Goal: Task Accomplishment & Management: Manage account settings

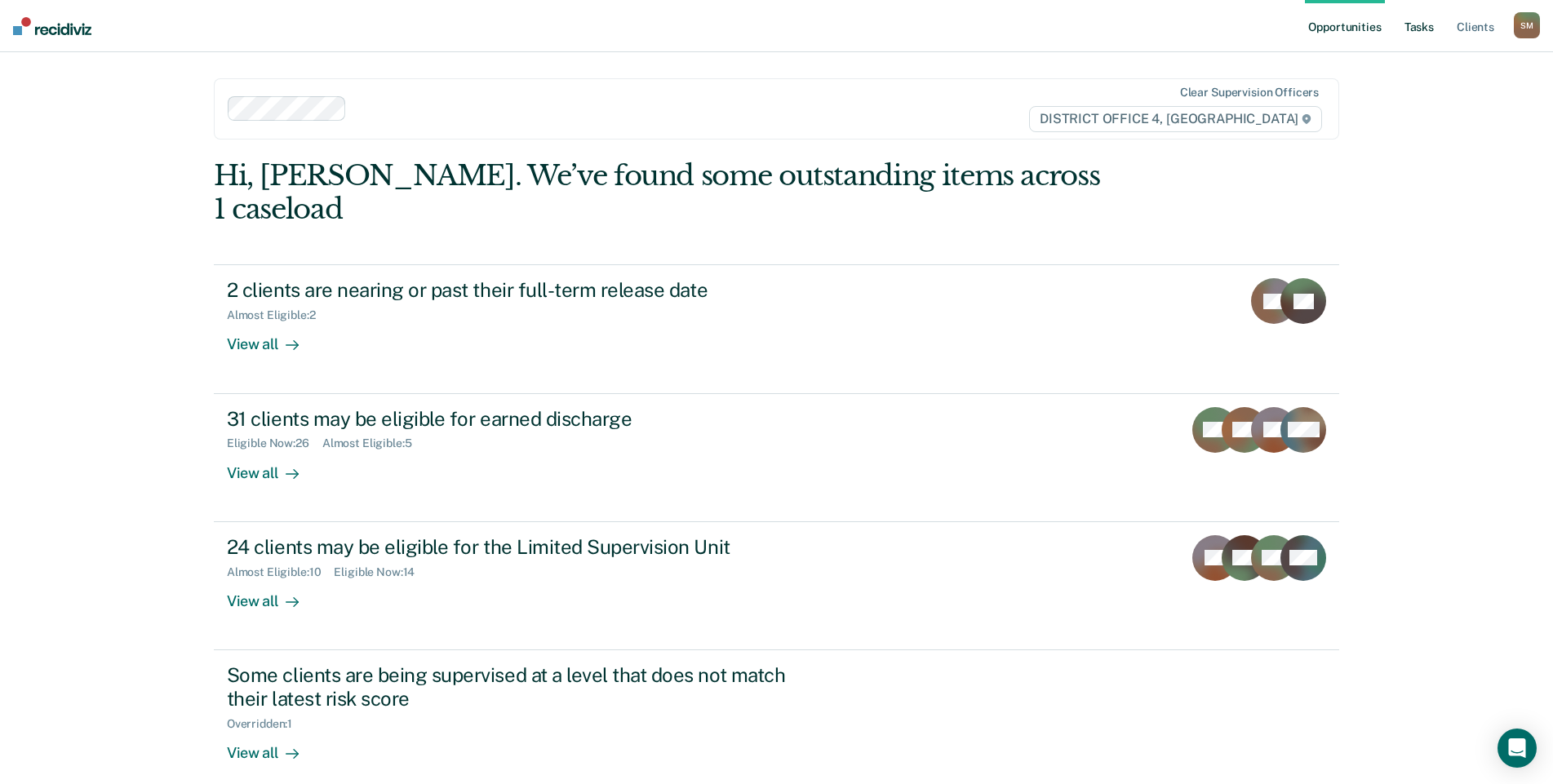
click at [1424, 26] on link "Tasks" at bounding box center [1420, 26] width 36 height 53
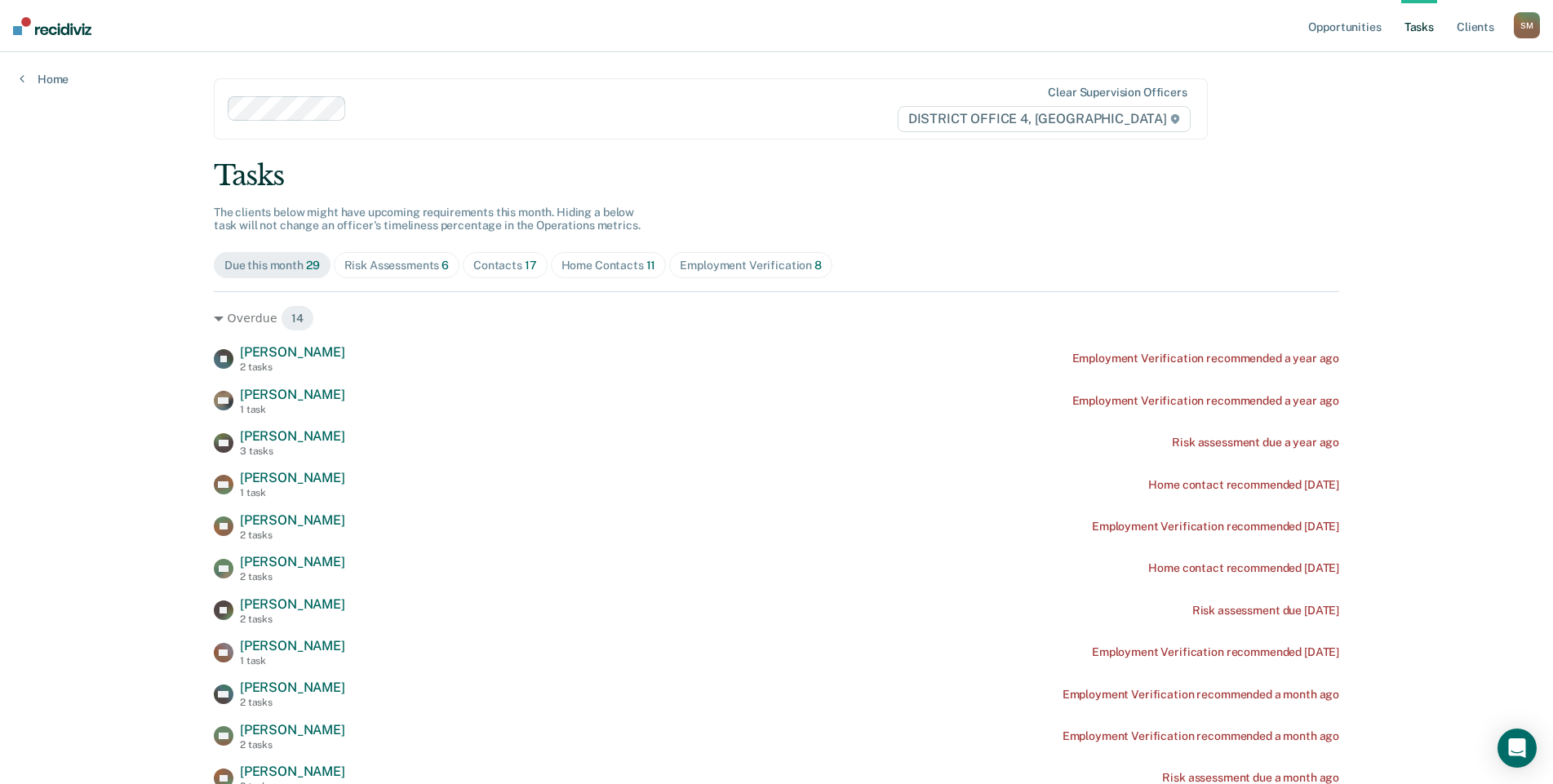
click at [511, 267] on div "Contacts 17" at bounding box center [505, 265] width 63 height 14
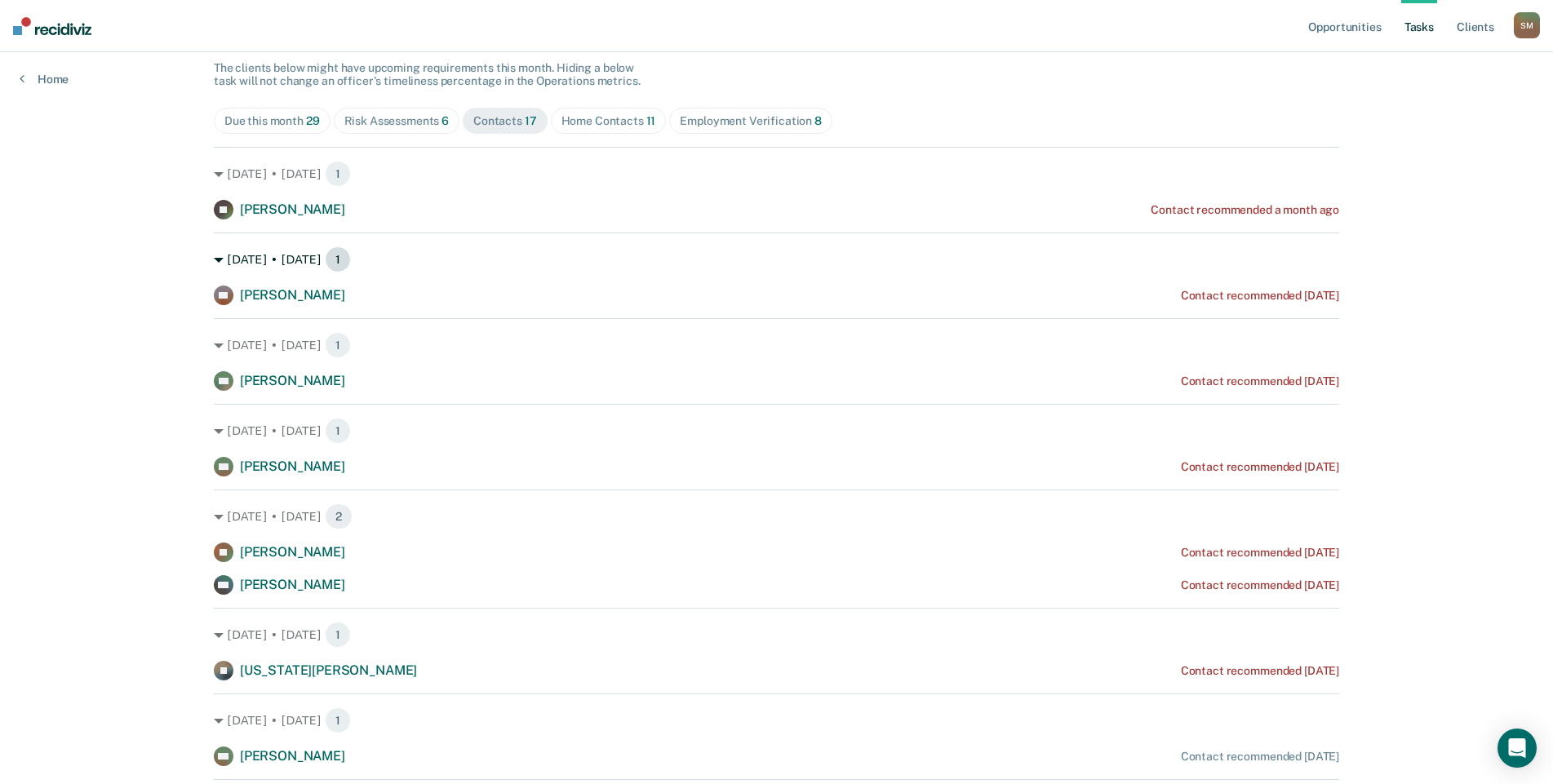
scroll to position [163, 0]
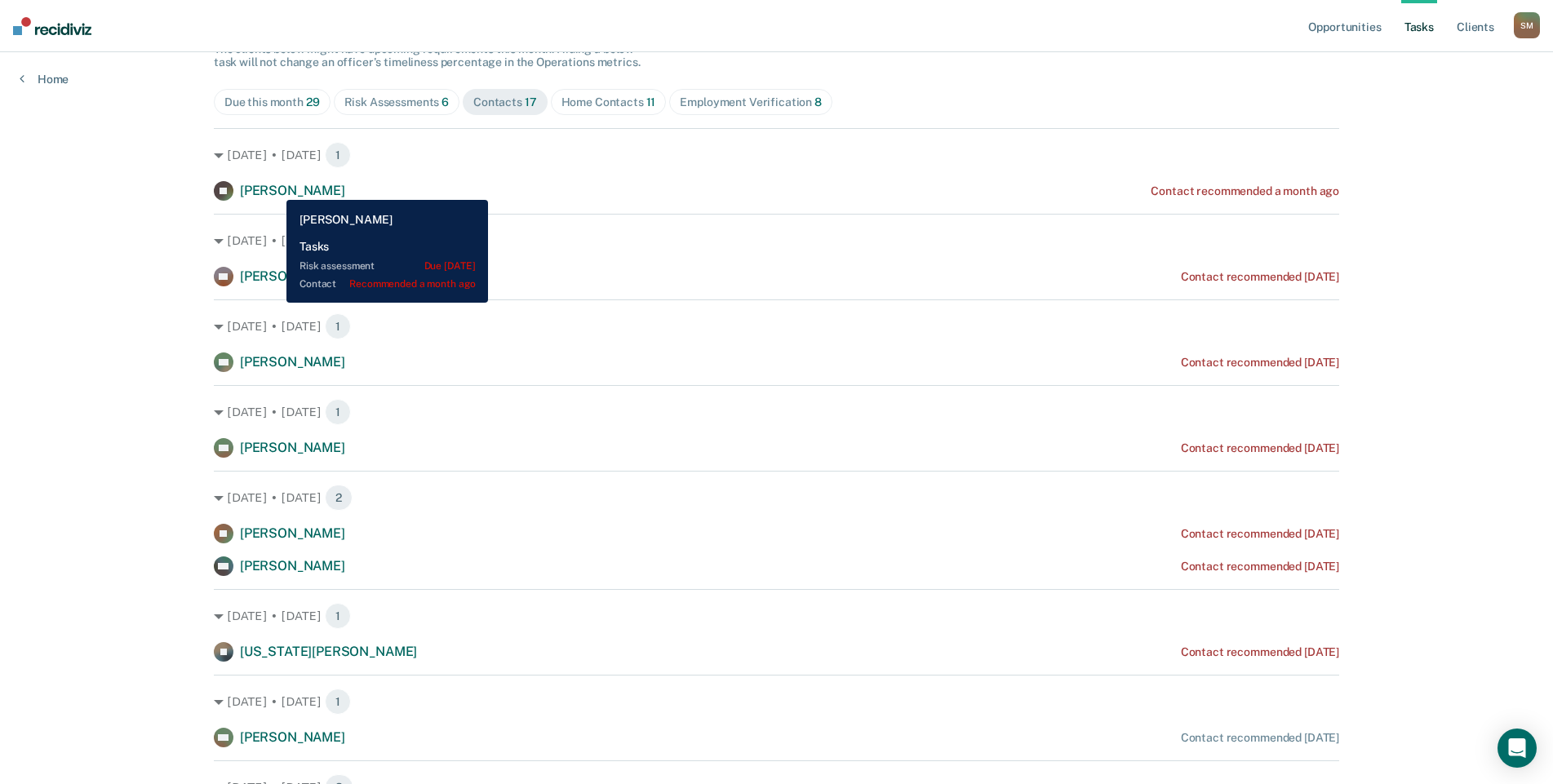
click at [274, 187] on span "[PERSON_NAME]" at bounding box center [292, 190] width 105 height 15
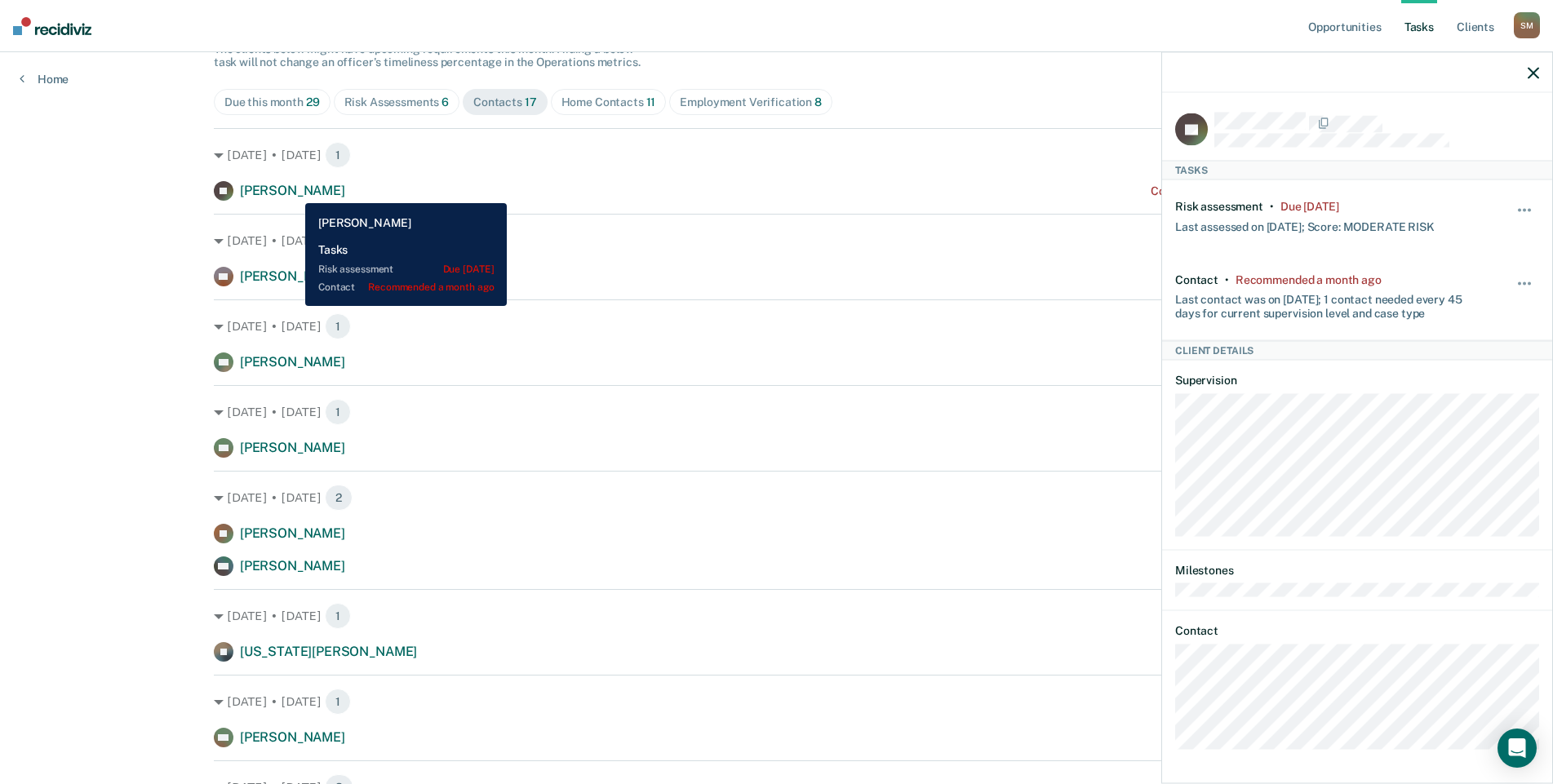
click at [293, 191] on span "[PERSON_NAME]" at bounding box center [292, 190] width 105 height 15
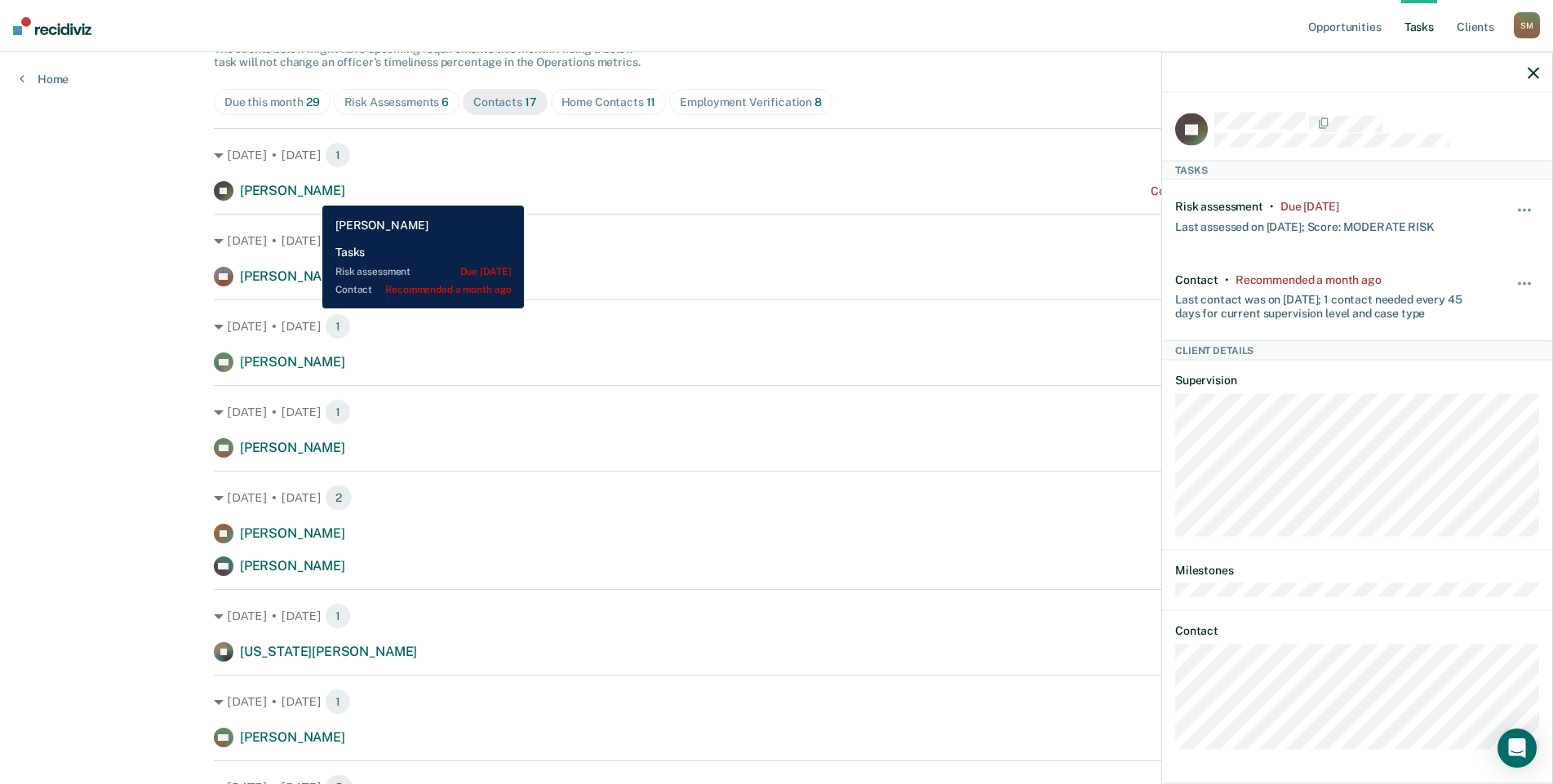
click at [311, 194] on span "[PERSON_NAME]" at bounding box center [292, 190] width 105 height 15
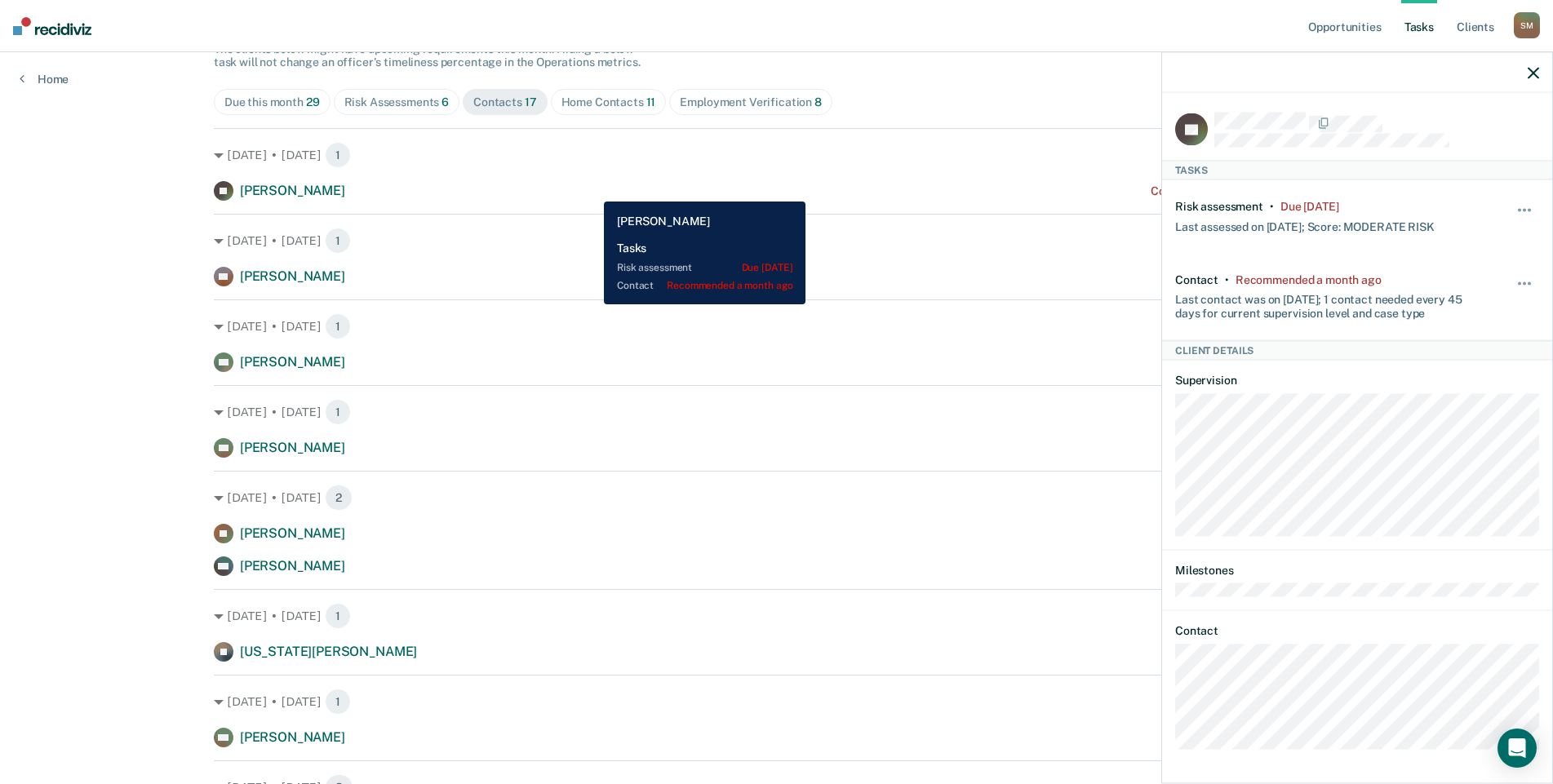
click at [590, 189] on div "[PERSON_NAME] Contact recommended a month ago" at bounding box center [776, 191] width 1126 height 20
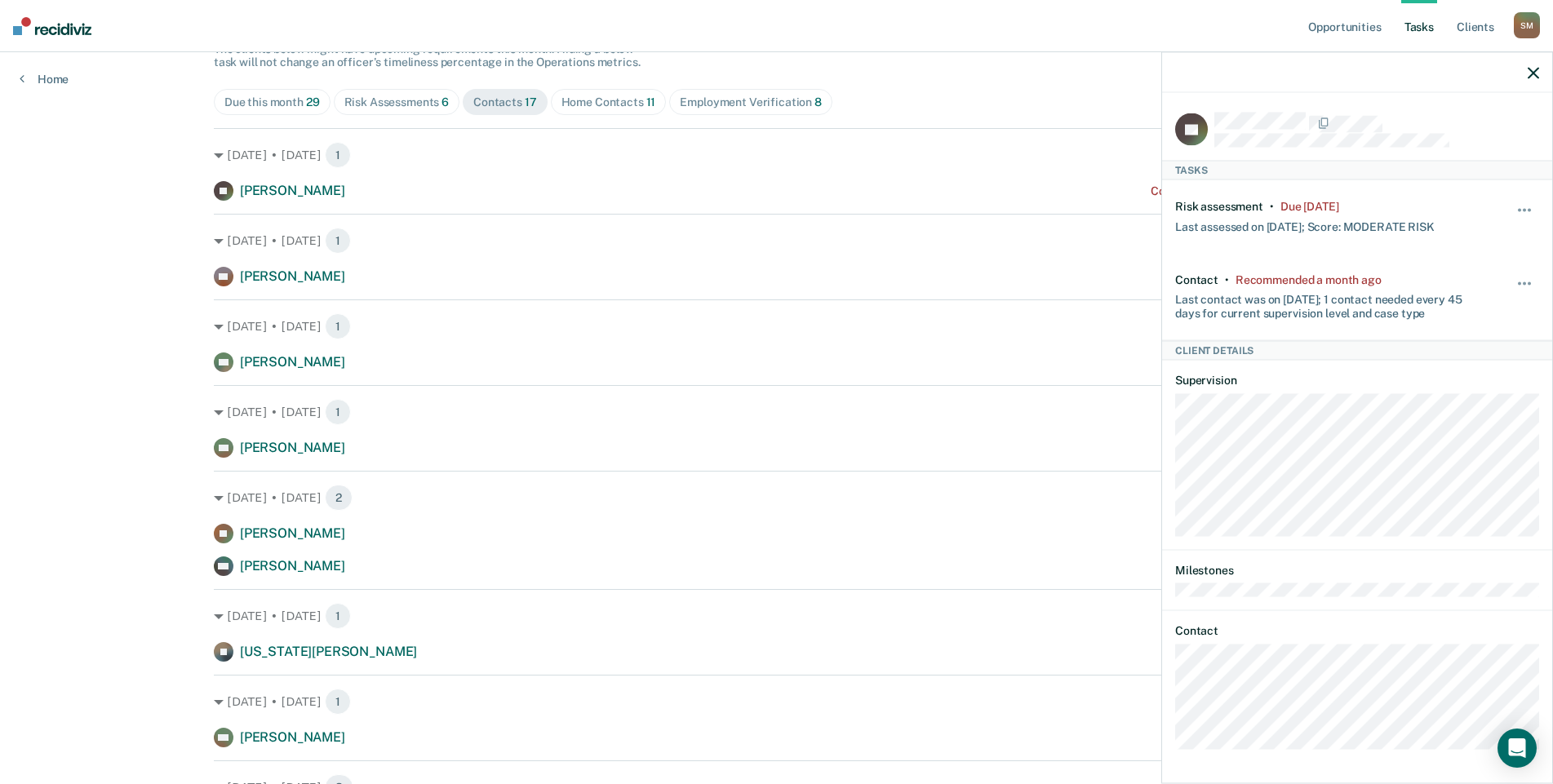
click at [1537, 75] on icon "button" at bounding box center [1533, 72] width 12 height 12
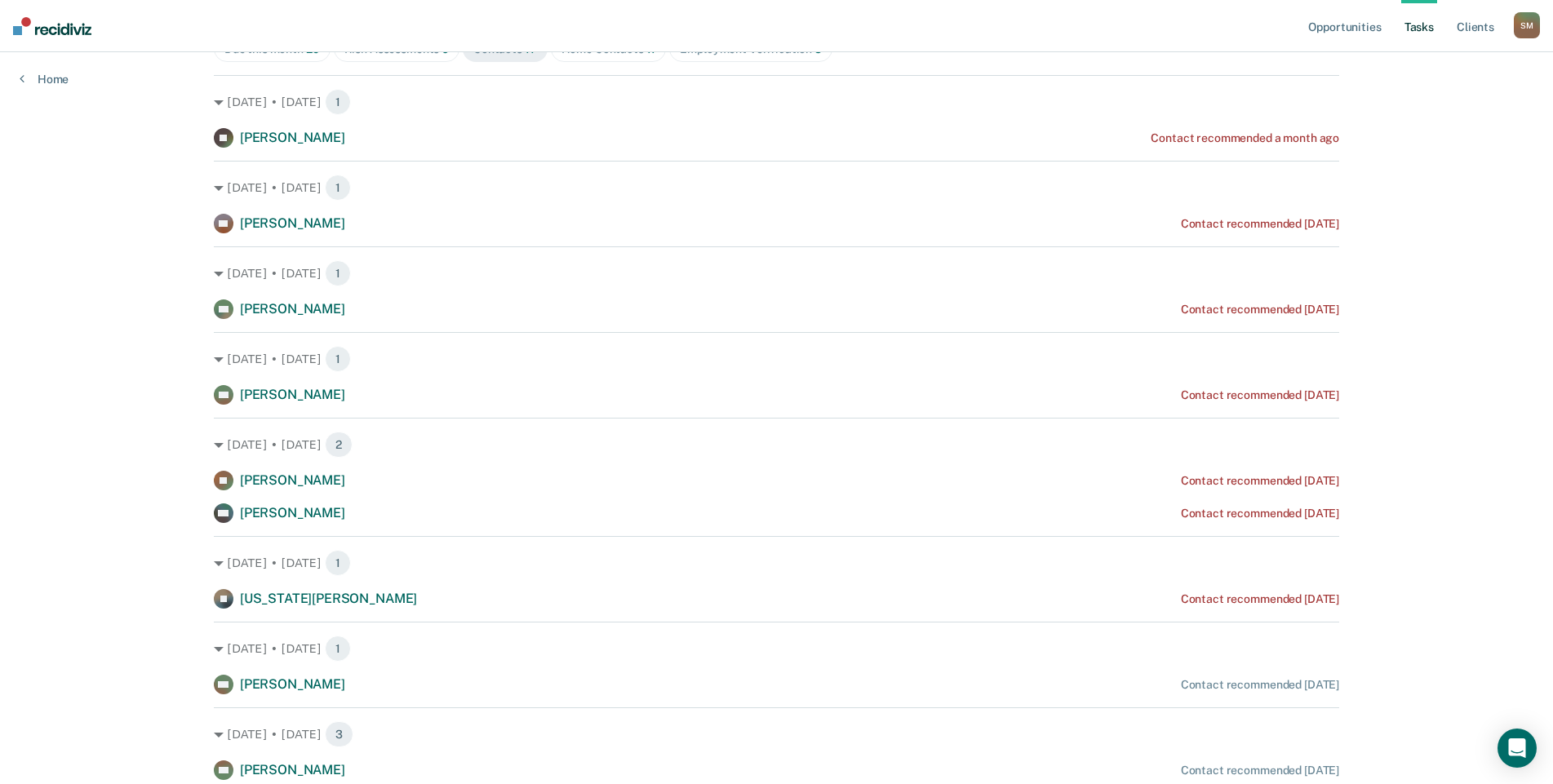
scroll to position [244, 0]
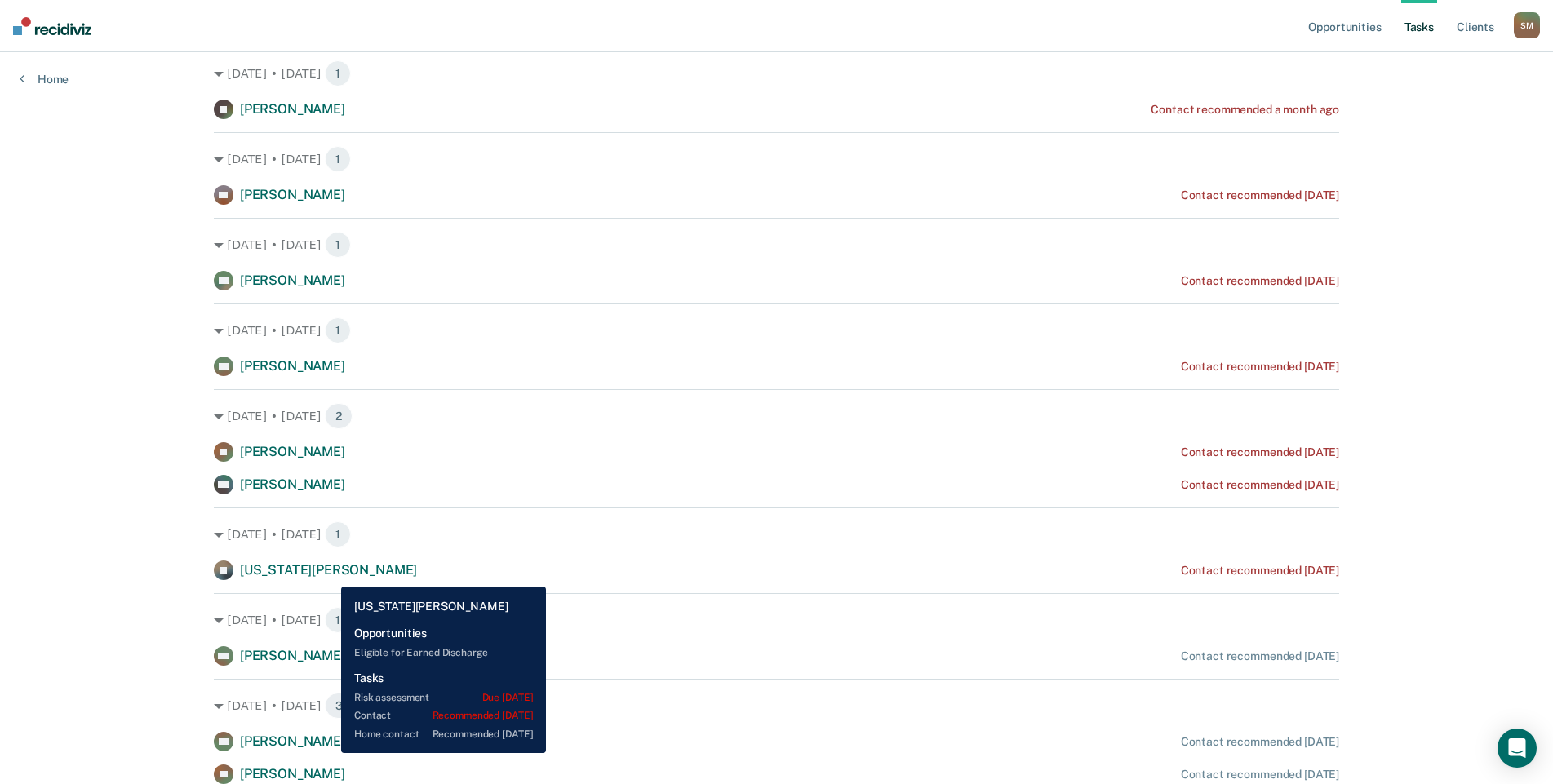
click at [329, 575] on span "[US_STATE][PERSON_NAME]" at bounding box center [329, 569] width 177 height 15
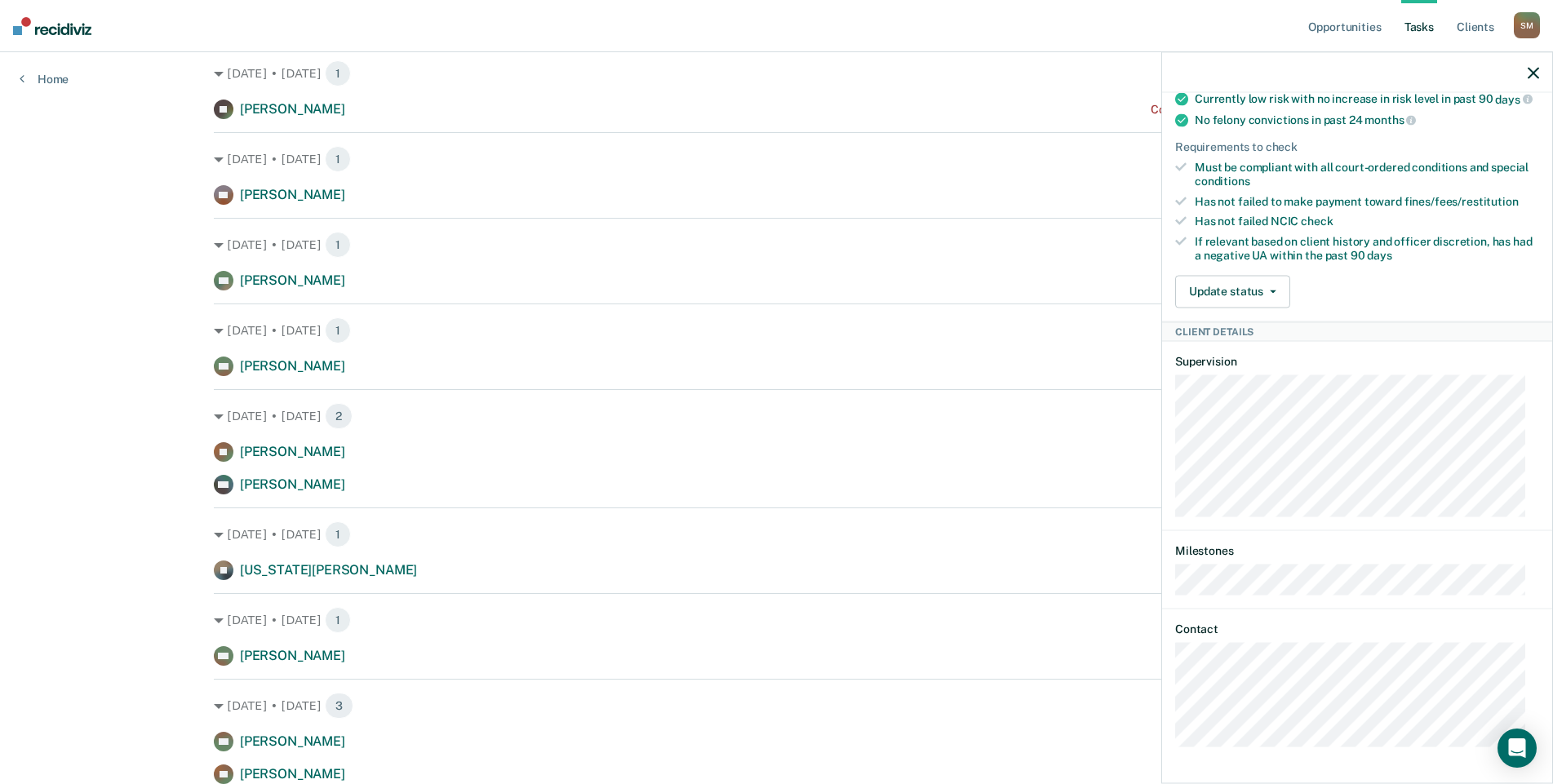
scroll to position [482, 0]
click at [1168, 707] on div "VI Tasks Risk assessment • Due [DATE] Last assessed on [DATE]; Score: LOW RISK …" at bounding box center [1357, 436] width 390 height 687
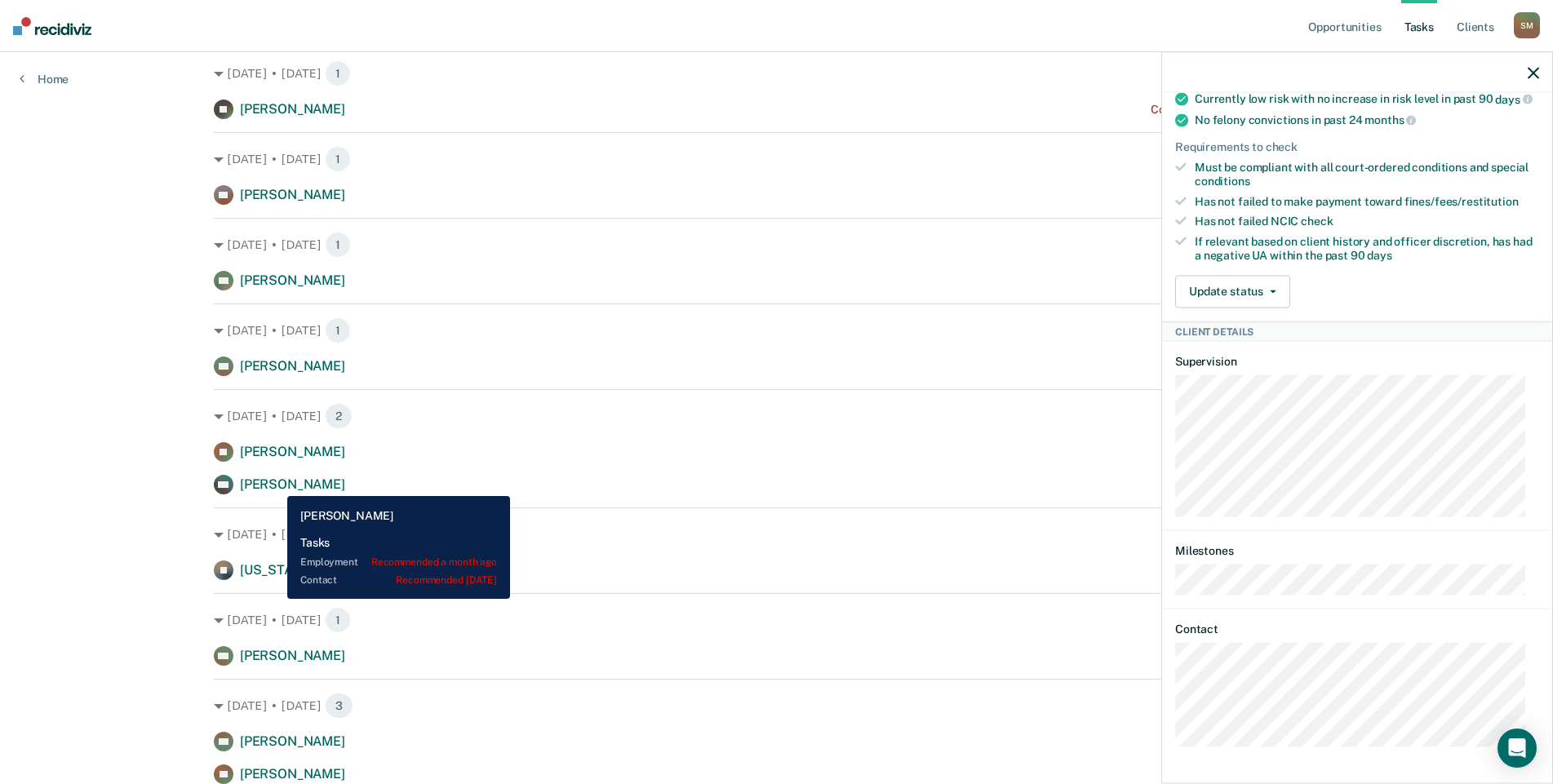
click at [275, 484] on span "[PERSON_NAME]" at bounding box center [292, 483] width 105 height 15
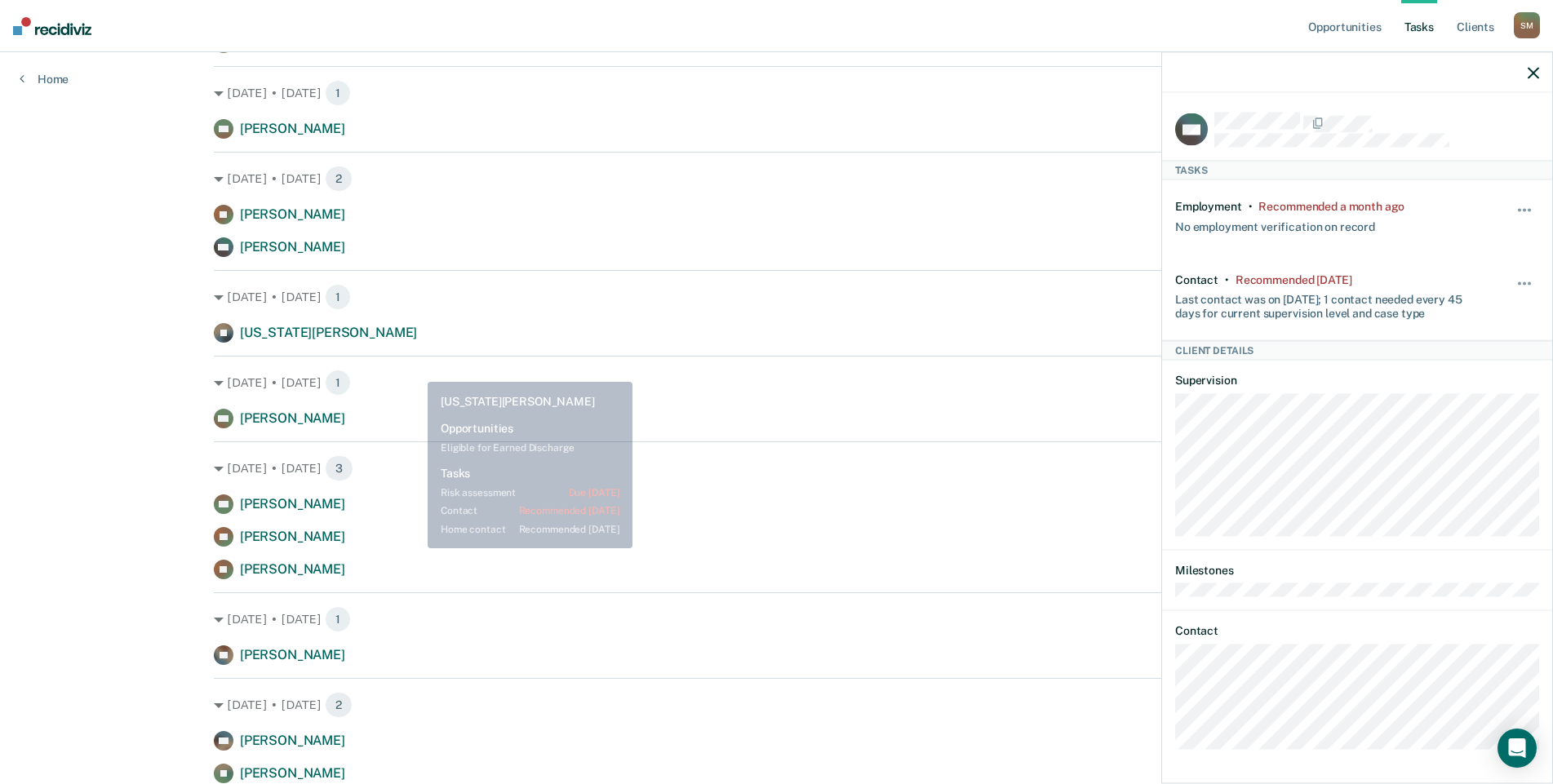
scroll to position [490, 0]
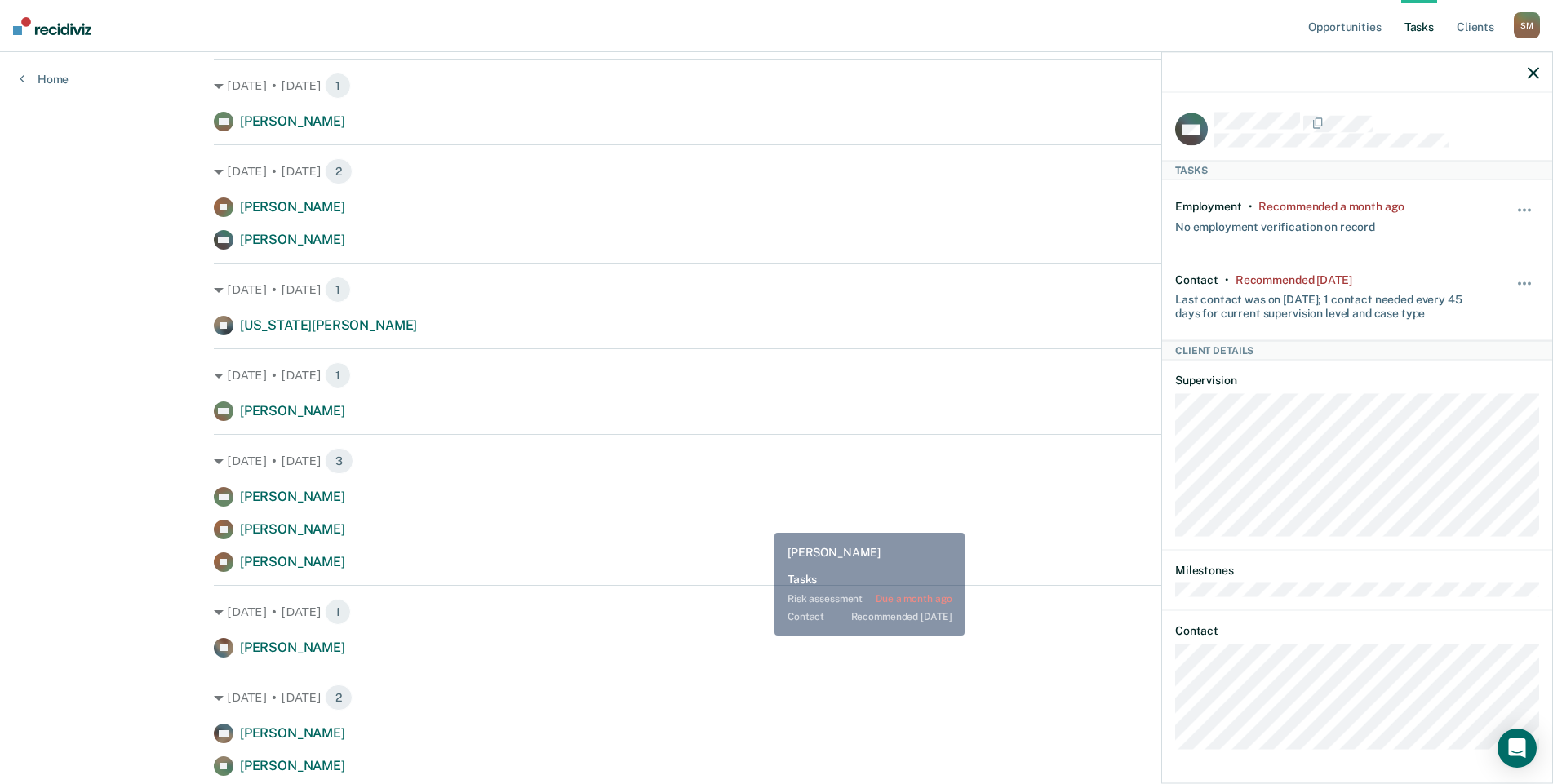
click at [765, 517] on div "BH [PERSON_NAME] Contact recommended [DATE] YR [PERSON_NAME] Contact recommende…" at bounding box center [776, 530] width 1126 height 85
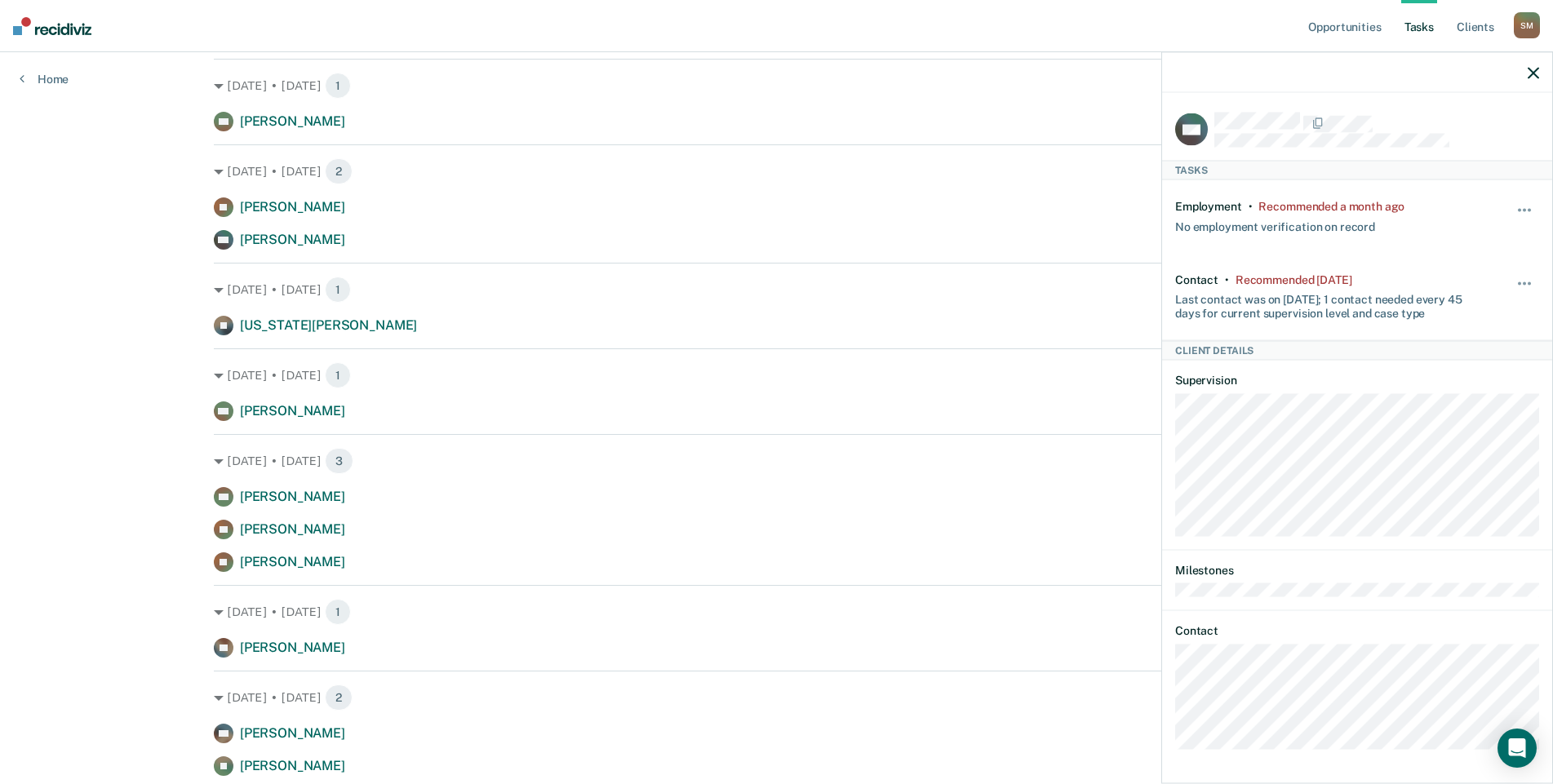
click at [1534, 72] on icon "button" at bounding box center [1533, 72] width 12 height 12
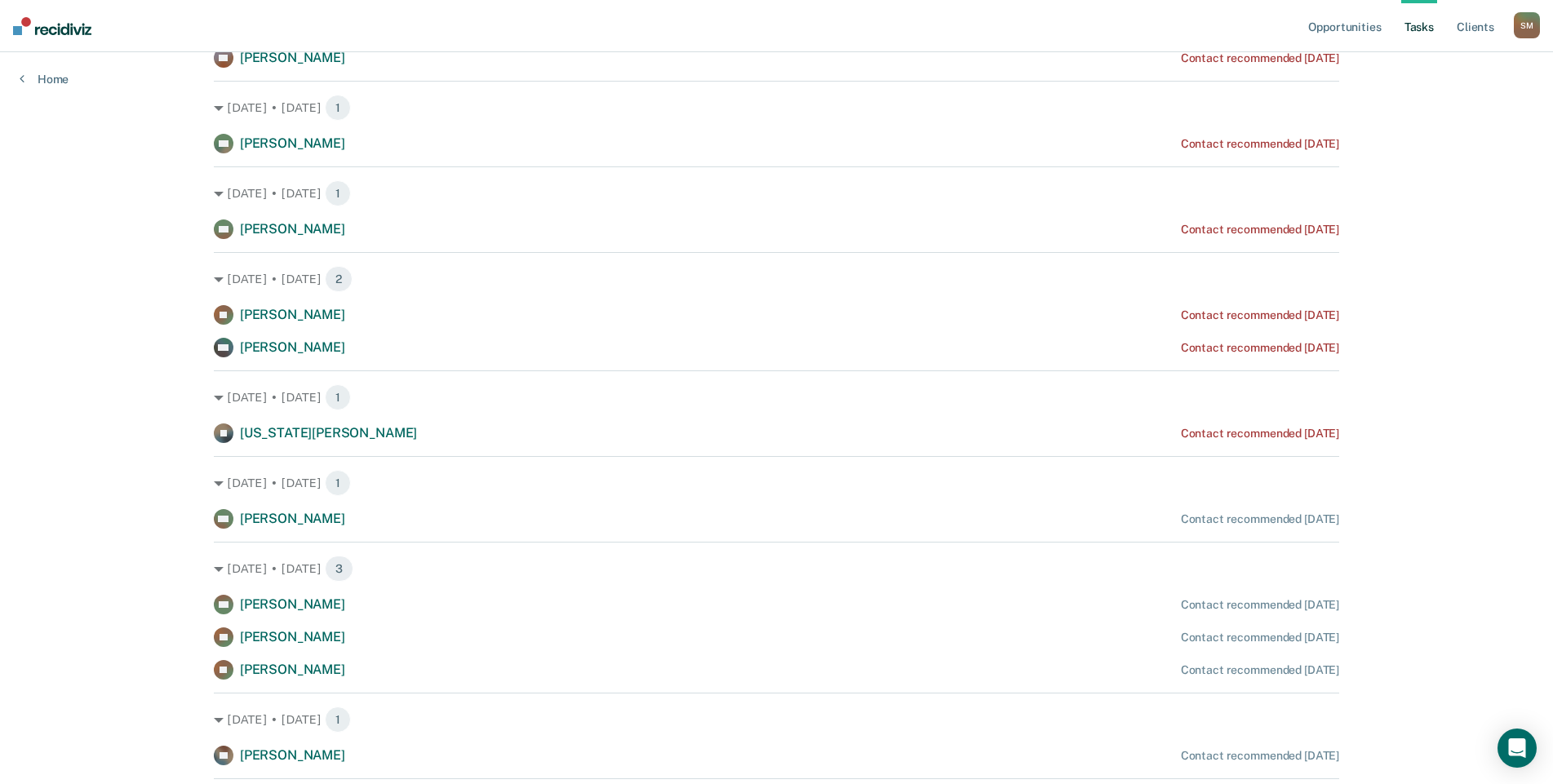
scroll to position [408, 0]
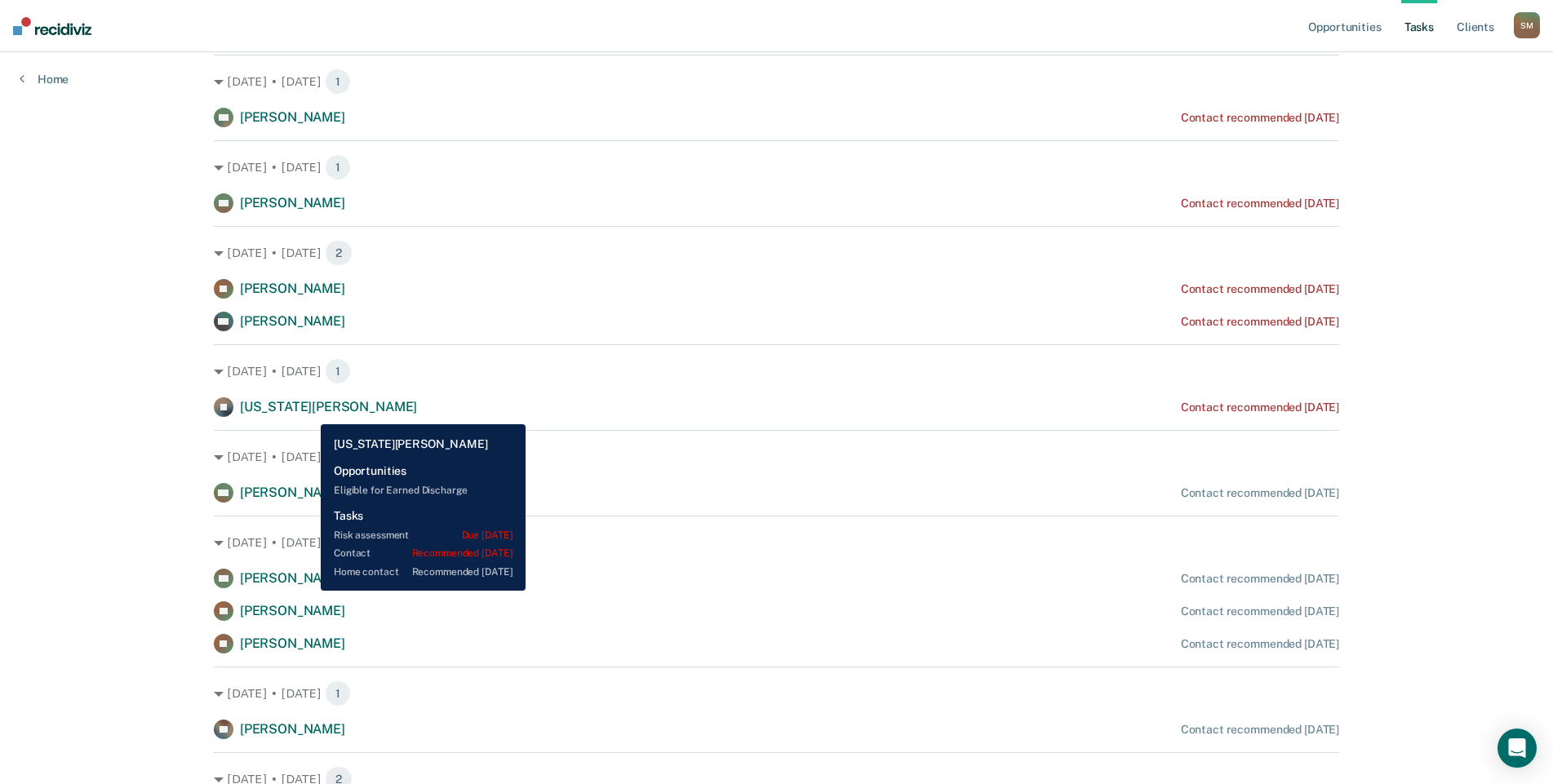
click at [309, 412] on span "[US_STATE][PERSON_NAME]" at bounding box center [329, 406] width 177 height 15
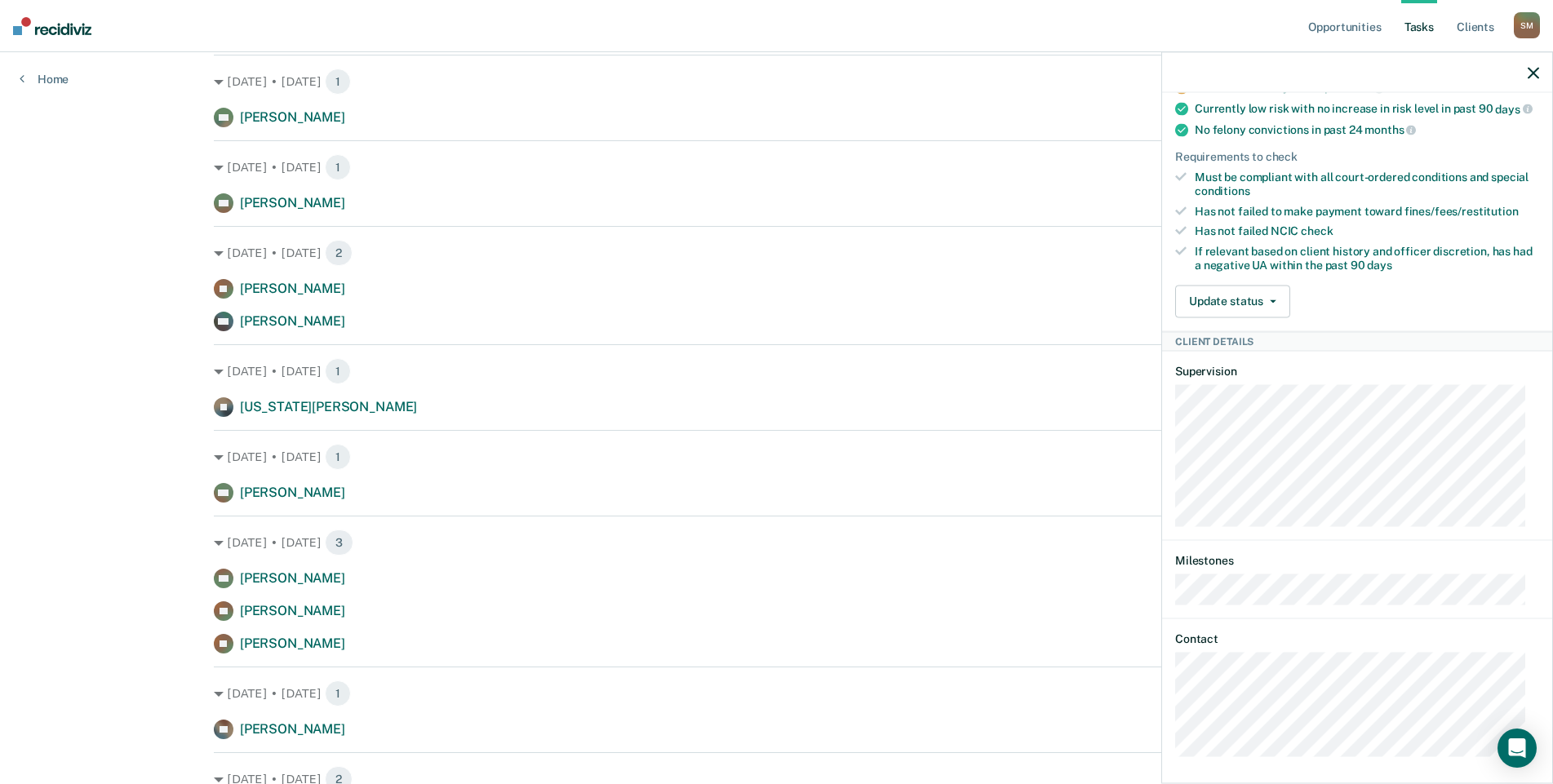
scroll to position [482, 0]
